Goal: Task Accomplishment & Management: Complete application form

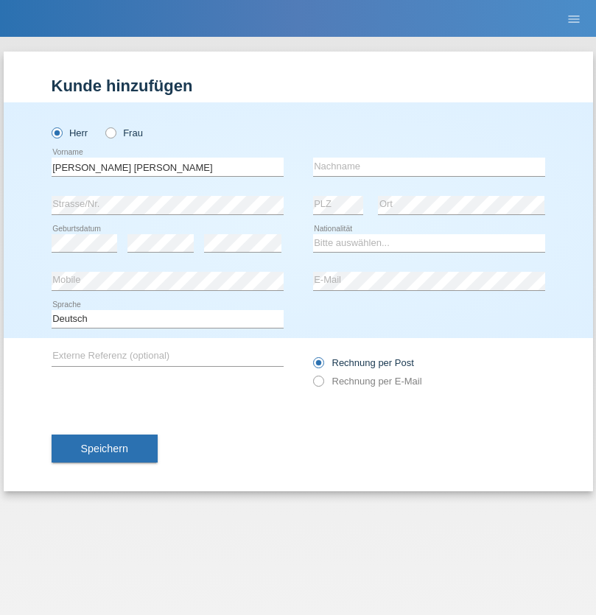
type input "[PERSON_NAME] [PERSON_NAME]"
click at [429, 167] on input "text" at bounding box center [429, 167] width 232 height 18
type input "Simao"
select select "CH"
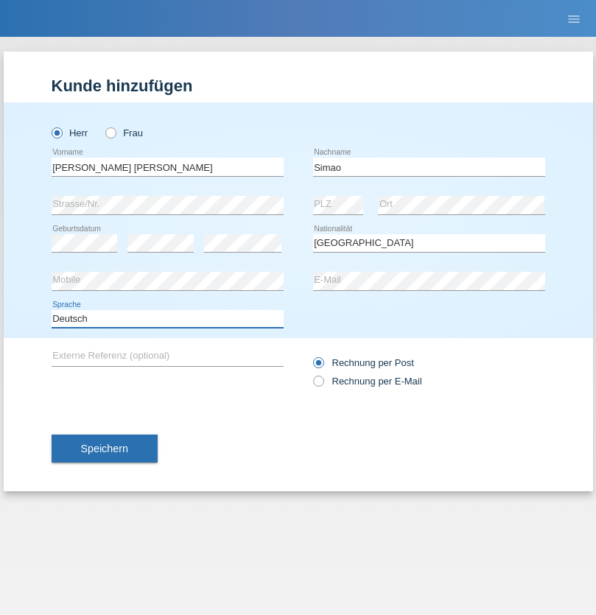
select select "en"
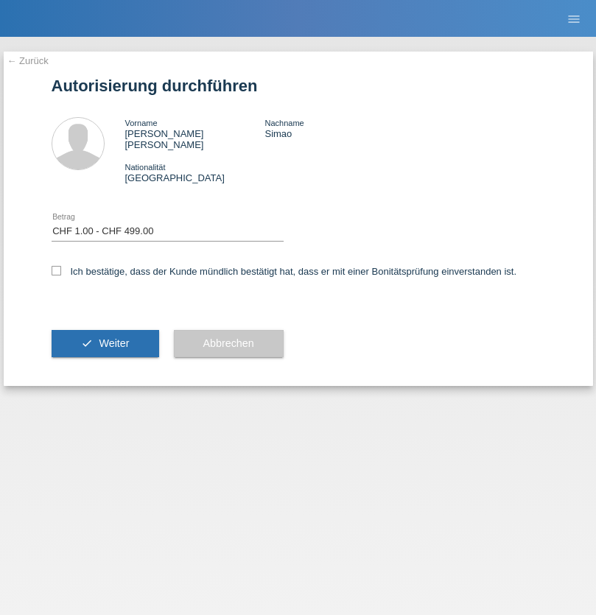
select select "1"
checkbox input "true"
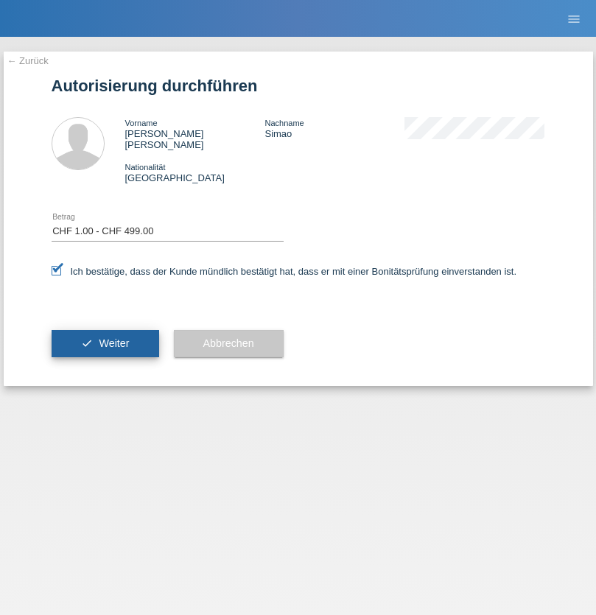
click at [105, 338] on span "Weiter" at bounding box center [114, 344] width 30 height 12
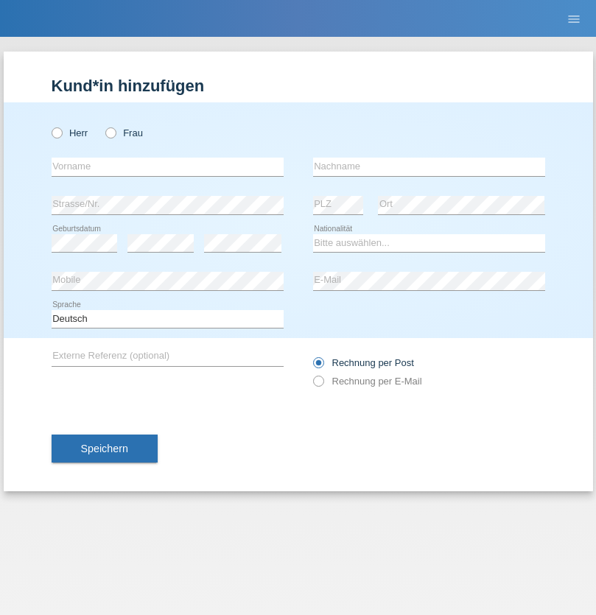
radio input "true"
click at [167, 167] on input "text" at bounding box center [168, 167] width 232 height 18
type input "Mohamed"
click at [429, 167] on input "text" at bounding box center [429, 167] width 232 height 18
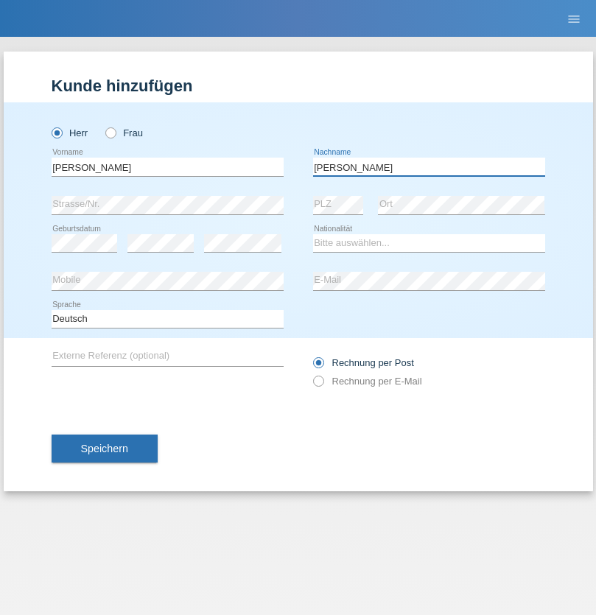
type input "Mohamed"
select select "SY"
select select "C"
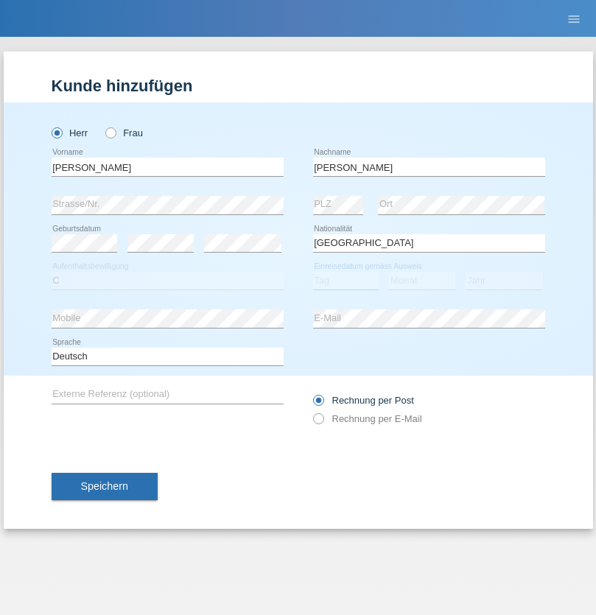
select select "21"
select select "12"
select select "2013"
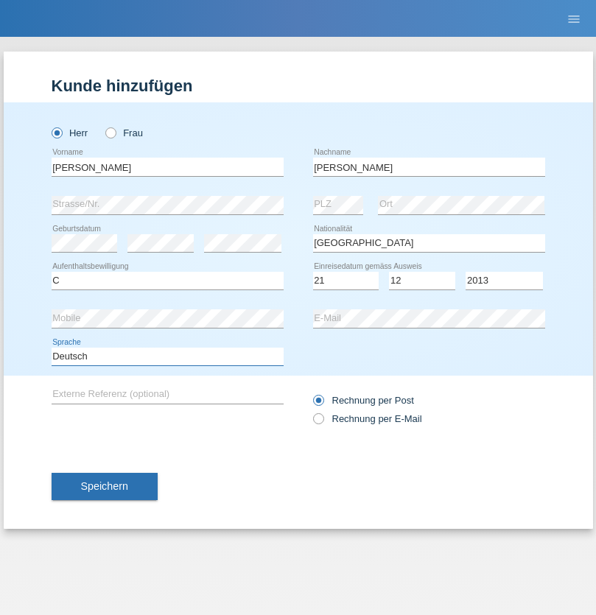
select select "en"
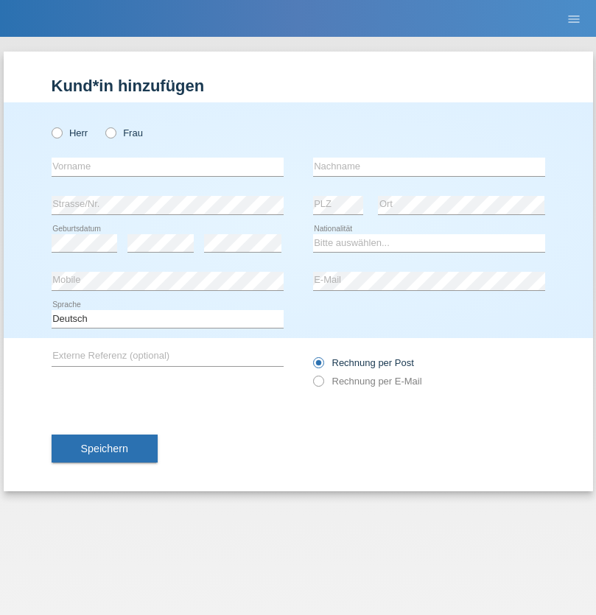
radio input "true"
click at [167, 167] on input "text" at bounding box center [168, 167] width 232 height 18
type input "David"
click at [429, 167] on input "text" at bounding box center [429, 167] width 232 height 18
type input "Senn"
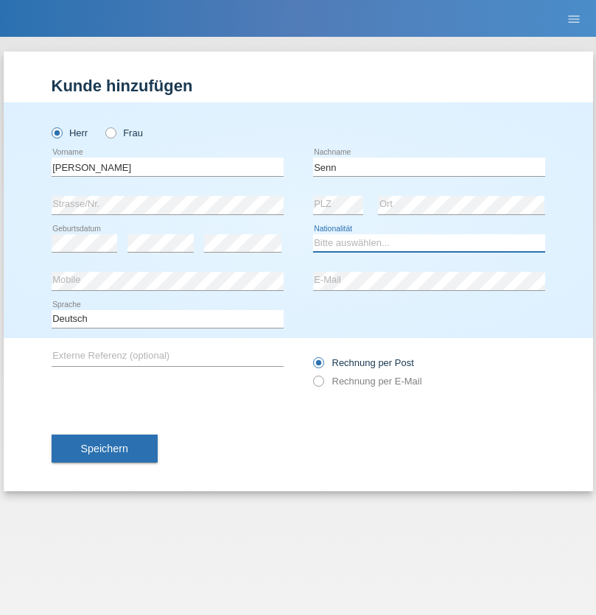
select select "CH"
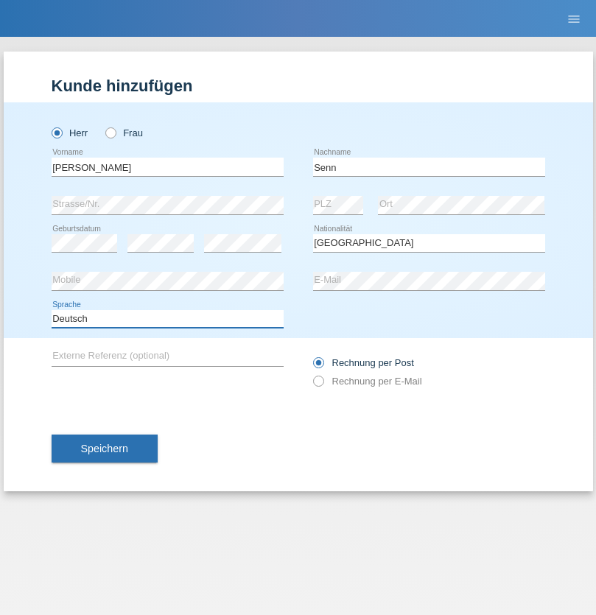
select select "en"
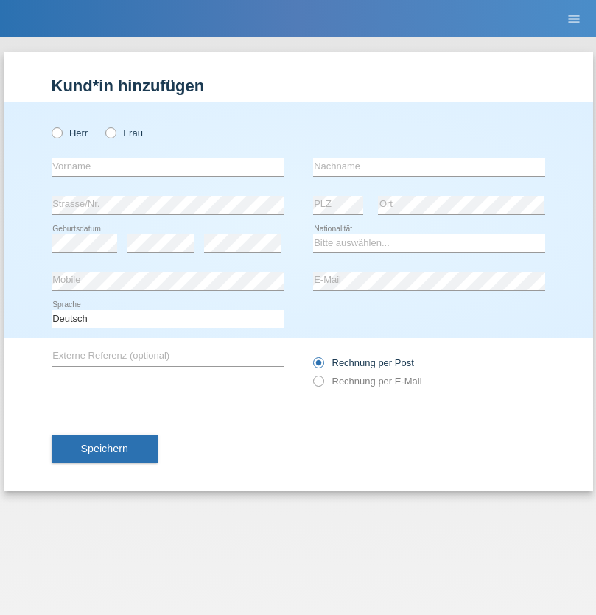
radio input "true"
click at [167, 167] on input "text" at bounding box center [168, 167] width 232 height 18
type input "José"
click at [429, 167] on input "text" at bounding box center [429, 167] width 232 height 18
type input "Dias"
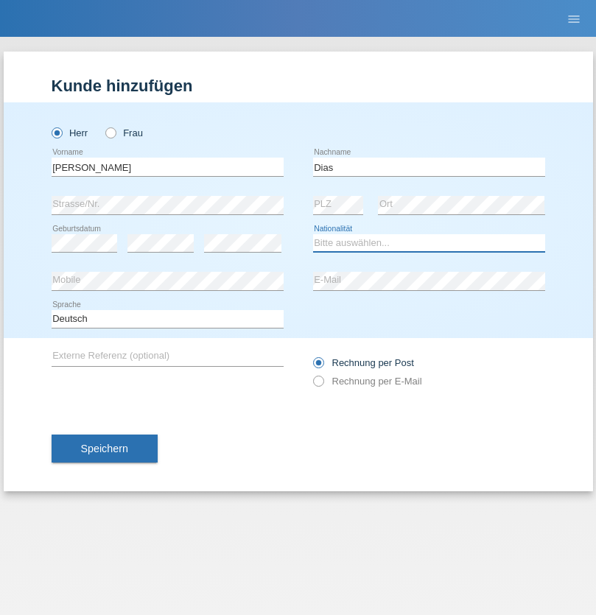
select select "CH"
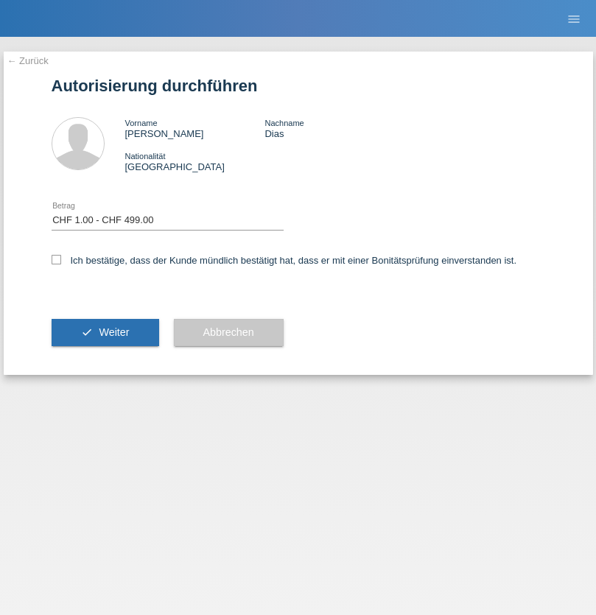
select select "1"
checkbox input "true"
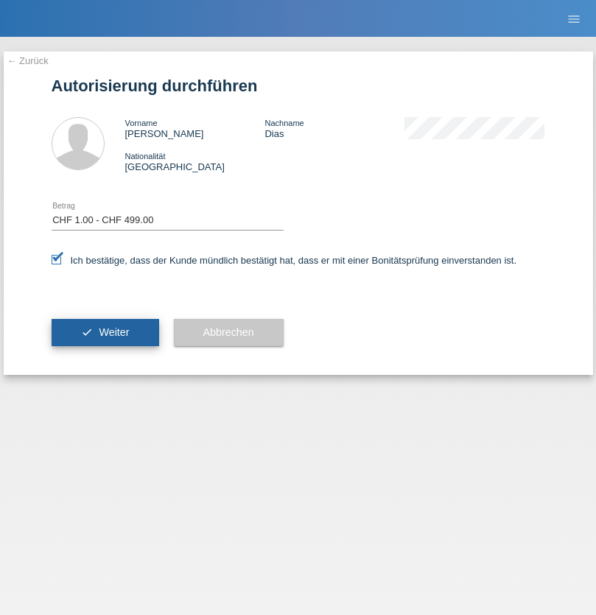
click at [105, 332] on span "Weiter" at bounding box center [114, 332] width 30 height 12
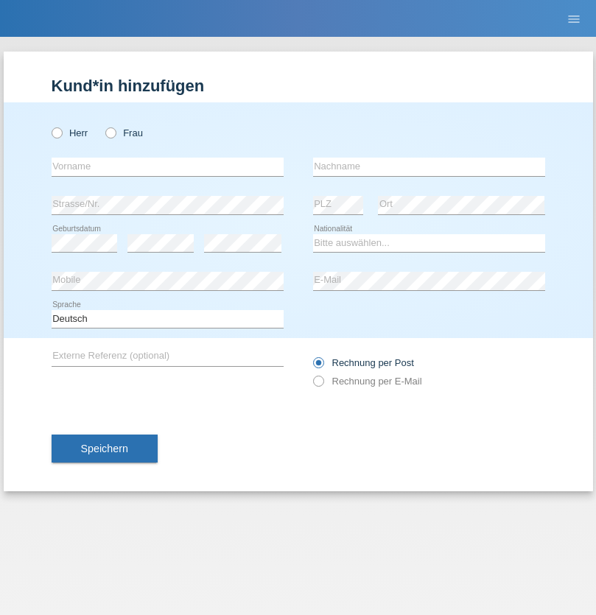
radio input "true"
click at [167, 167] on input "text" at bounding box center [168, 167] width 232 height 18
type input "Andy"
click at [429, 167] on input "text" at bounding box center [429, 167] width 232 height 18
type input "Priestley"
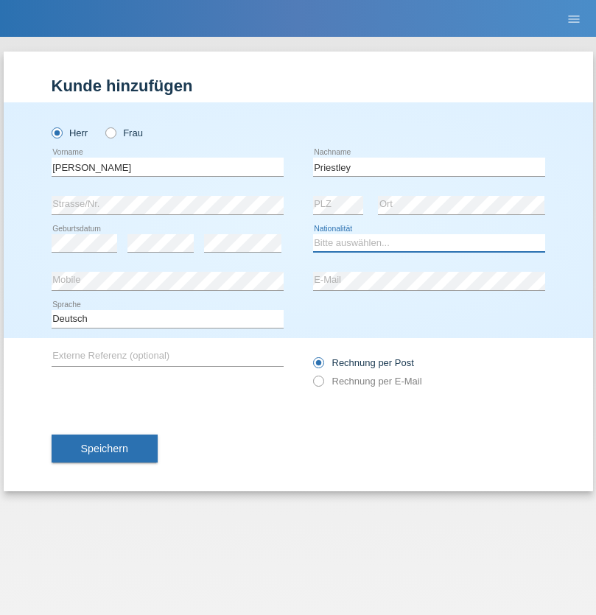
select select "CH"
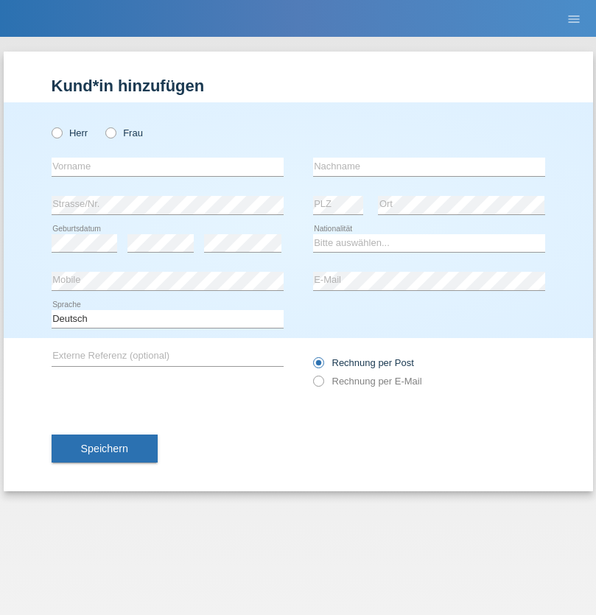
radio input "true"
click at [167, 167] on input "text" at bounding box center [168, 167] width 232 height 18
type input "firat"
click at [429, 167] on input "text" at bounding box center [429, 167] width 232 height 18
type input "kara"
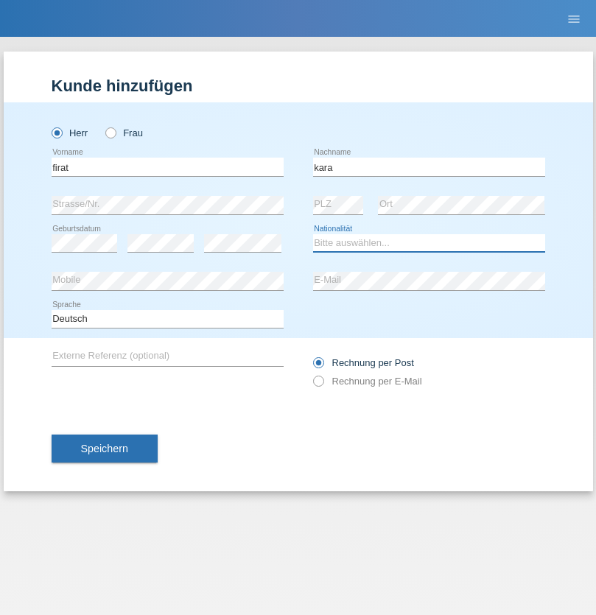
select select "CH"
radio input "true"
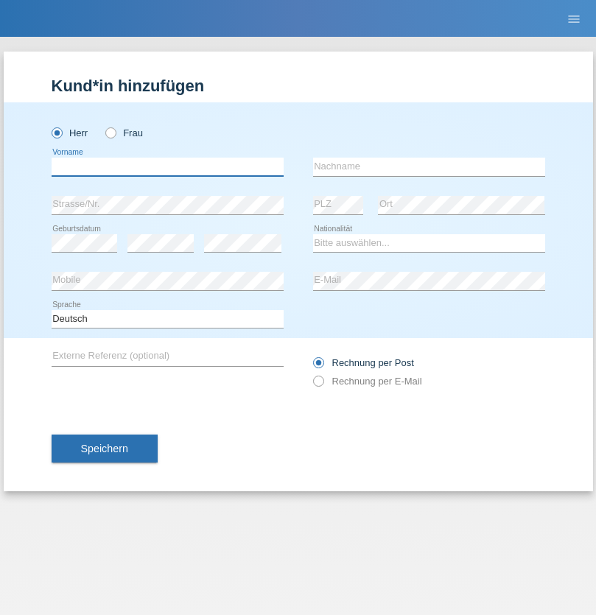
click at [167, 167] on input "text" at bounding box center [168, 167] width 232 height 18
type input "Francesco"
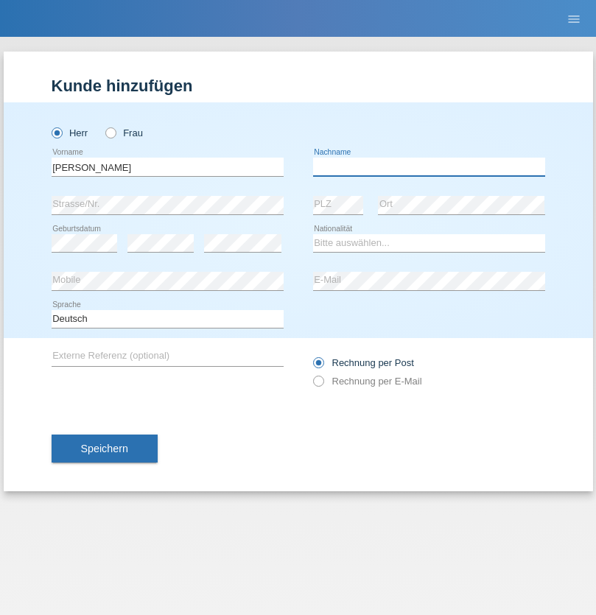
click at [429, 167] on input "text" at bounding box center [429, 167] width 232 height 18
type input "Fortugno"
select select "IT"
select select "C"
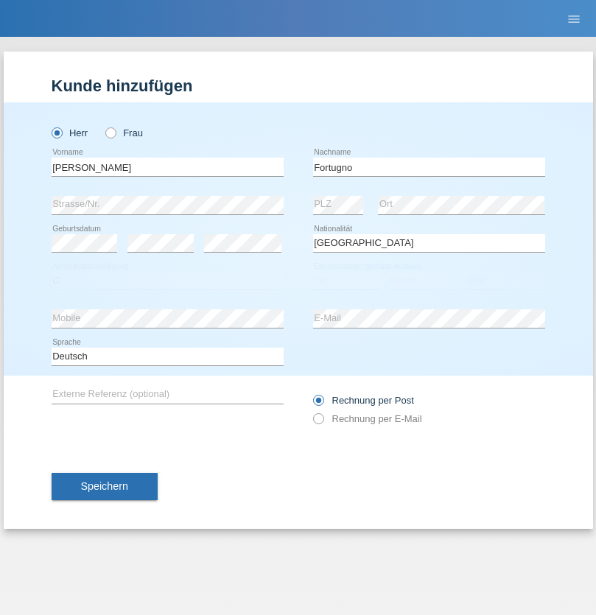
select select "09"
select select "08"
select select "2006"
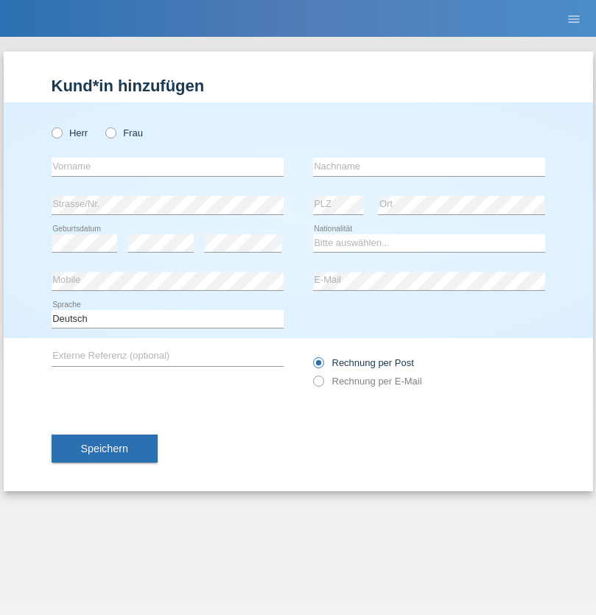
radio input "true"
click at [167, 167] on input "text" at bounding box center [168, 167] width 232 height 18
type input "[PERSON_NAME]"
click at [429, 167] on input "text" at bounding box center [429, 167] width 232 height 18
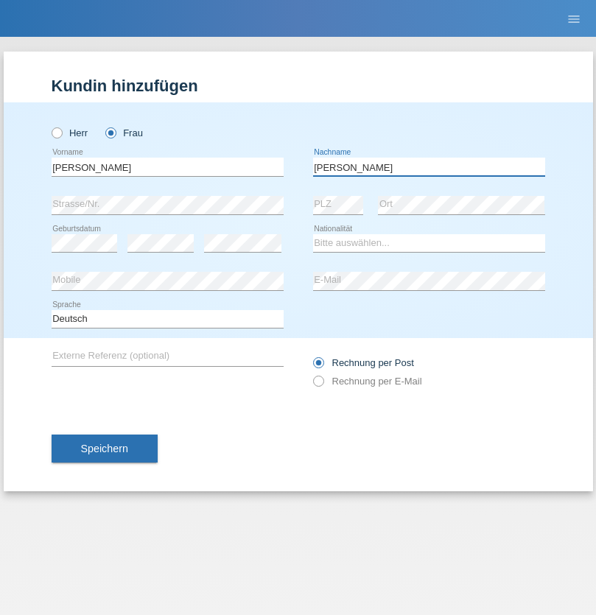
type input "Yolana"
select select "UA"
select select "C"
select select "23"
select select "10"
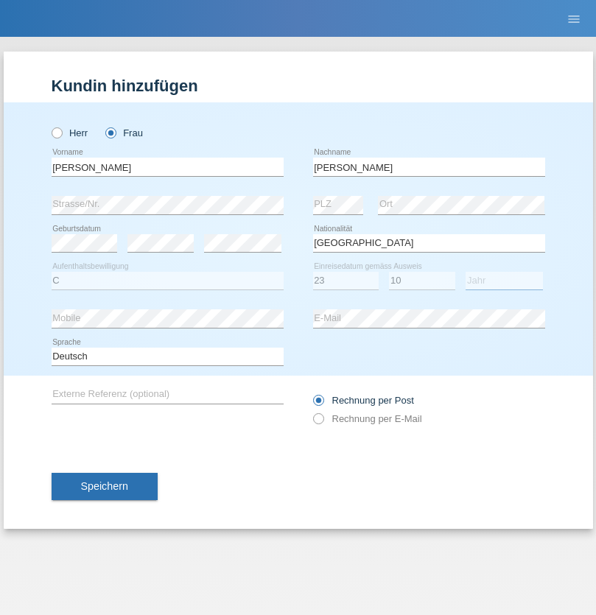
select select "2021"
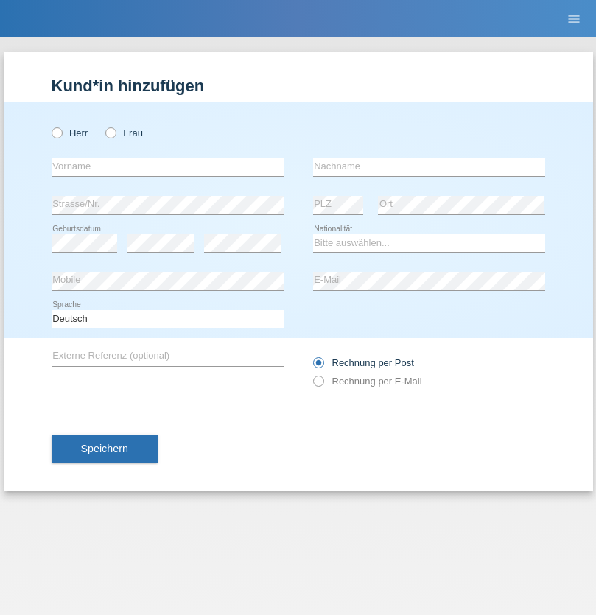
radio input "true"
click at [167, 167] on input "text" at bounding box center [168, 167] width 232 height 18
type input "Nuria"
click at [429, 167] on input "text" at bounding box center [429, 167] width 232 height 18
type input "D'Antino"
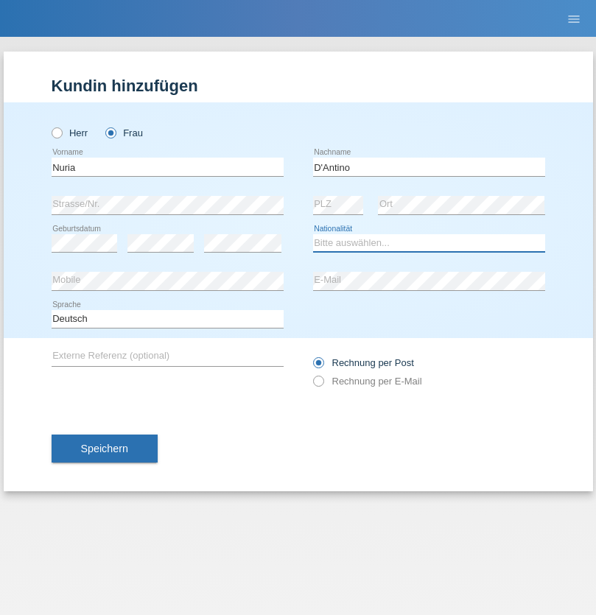
select select "CH"
